Goal: Information Seeking & Learning: Learn about a topic

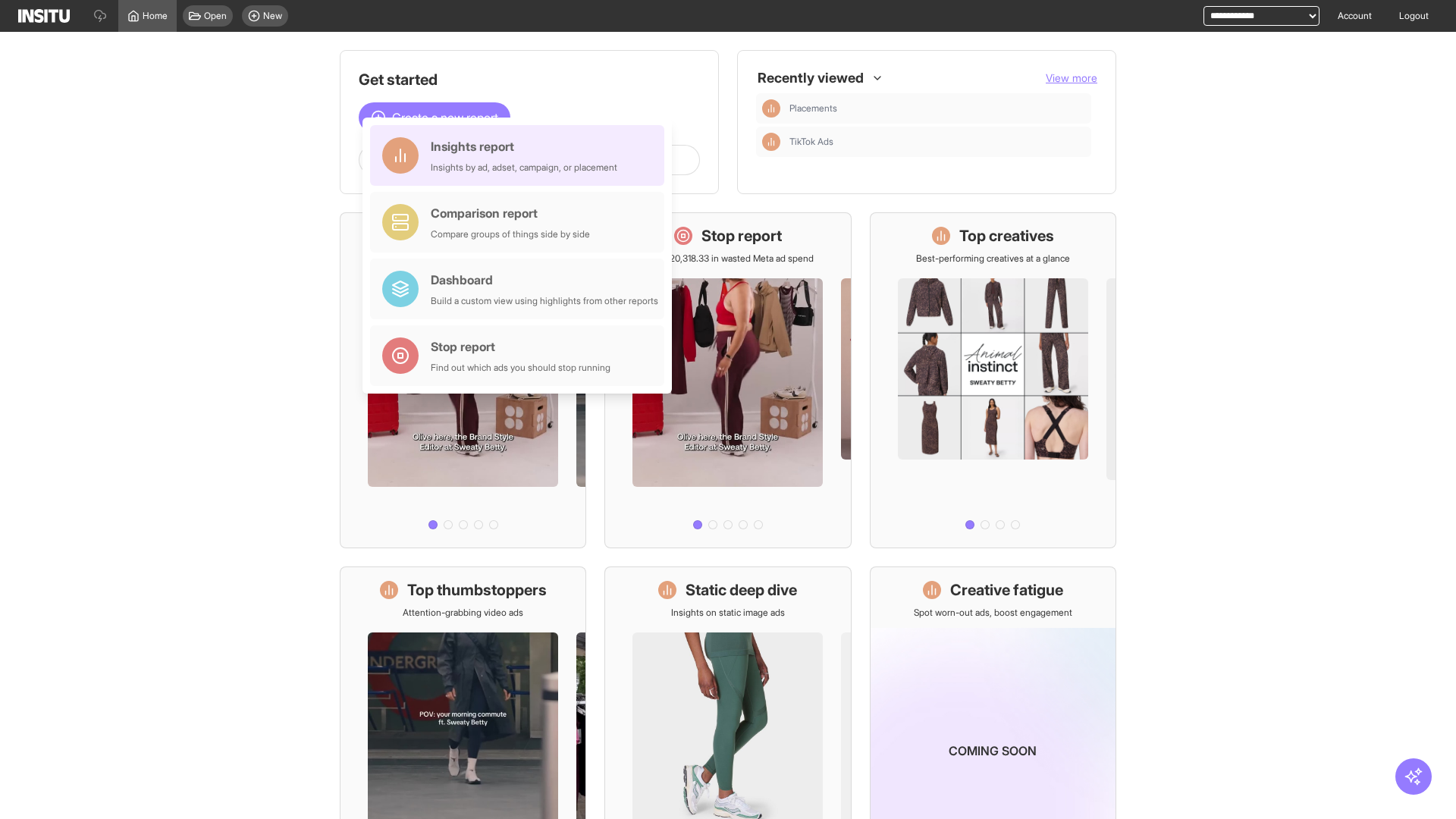
click at [521, 155] on div "Insights report Insights by ad, adset, campaign, or placement" at bounding box center [524, 155] width 187 height 36
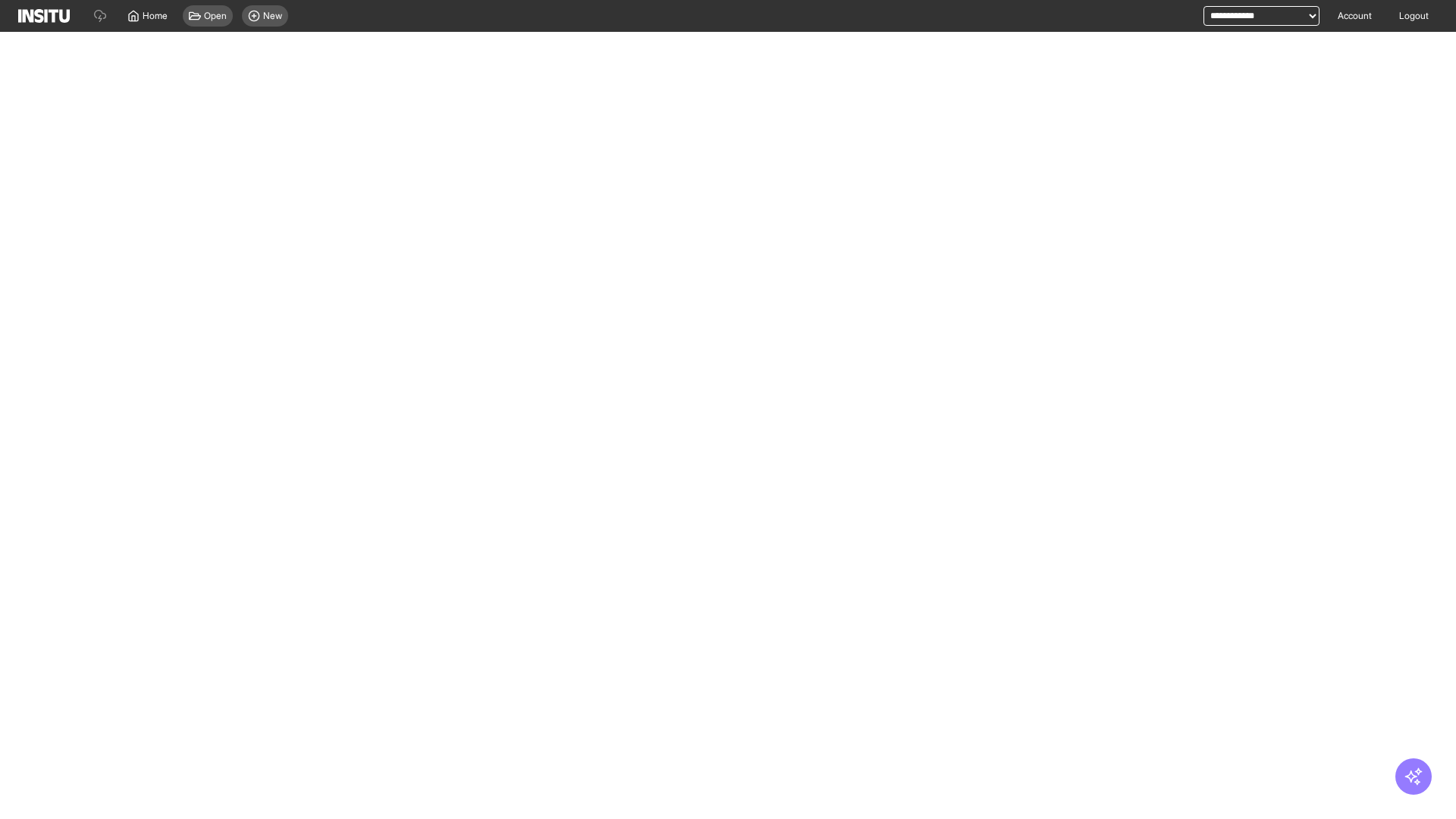
select select "**"
